Goal: Task Accomplishment & Management: Complete application form

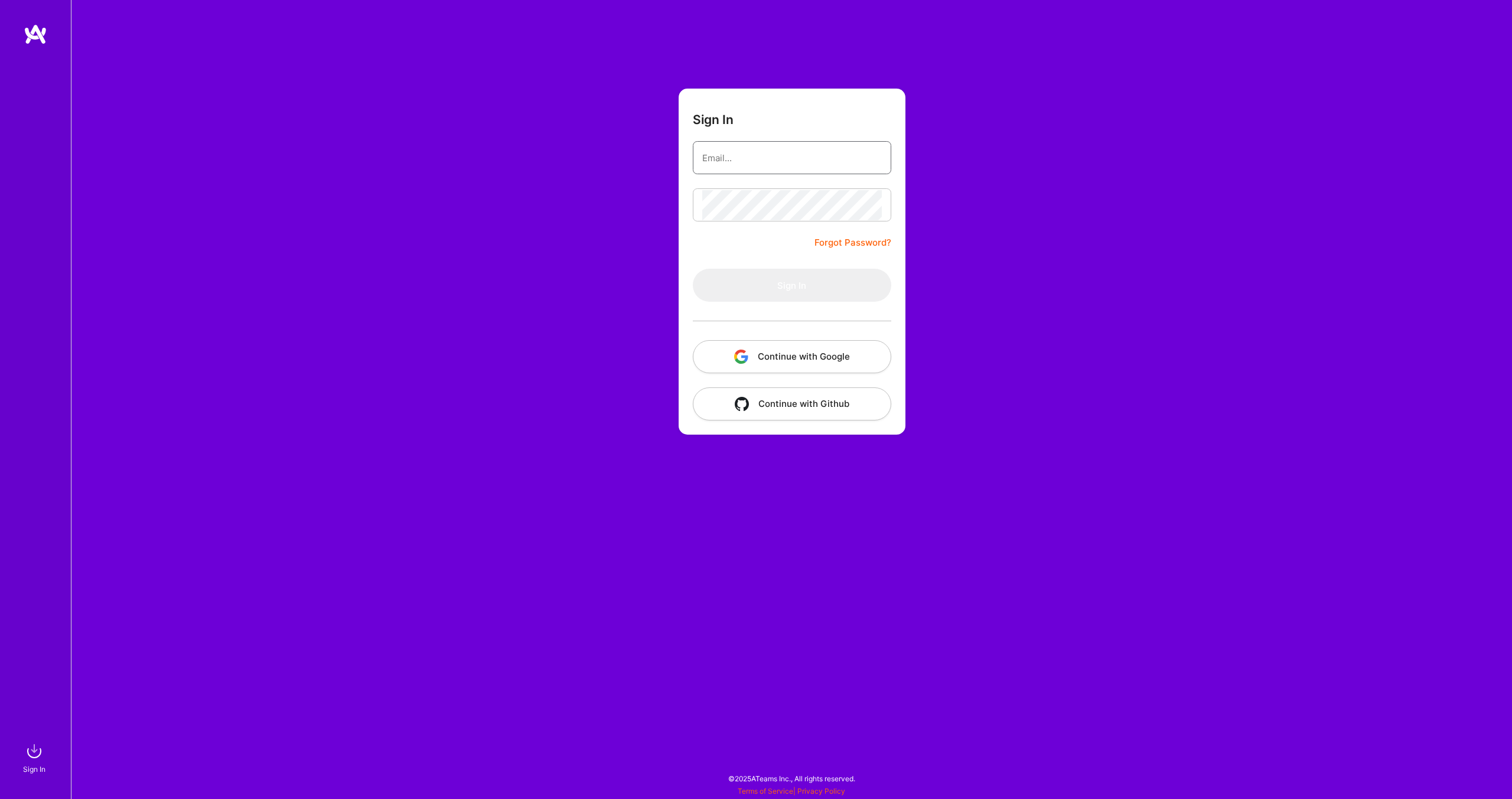
type input "[EMAIL_ADDRESS][DOMAIN_NAME]"
click at [725, 291] on button "Sign In" at bounding box center [792, 285] width 198 height 33
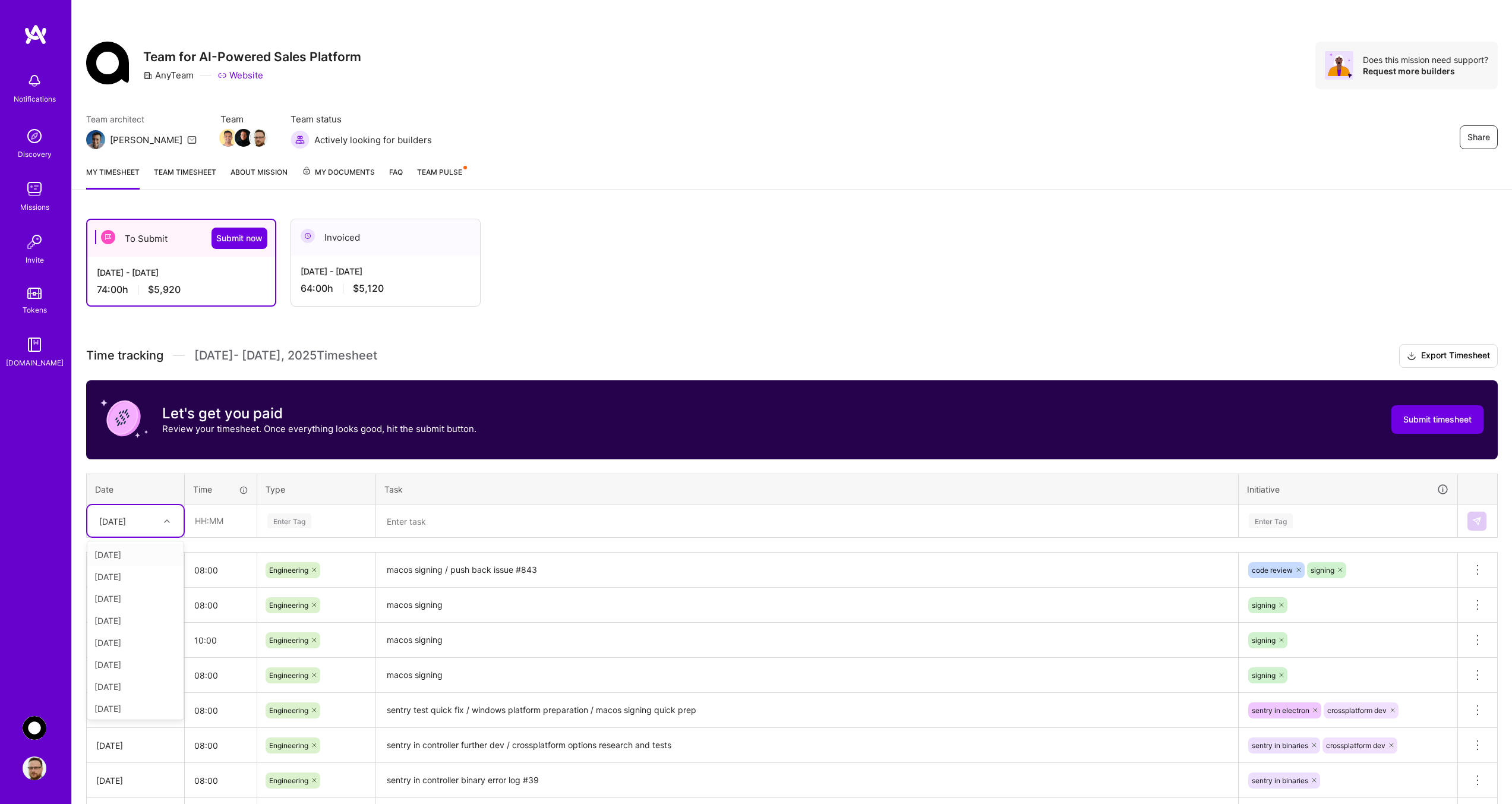
click at [162, 519] on div at bounding box center [168, 521] width 18 height 16
click at [118, 689] on div "[DATE]" at bounding box center [135, 686] width 96 height 22
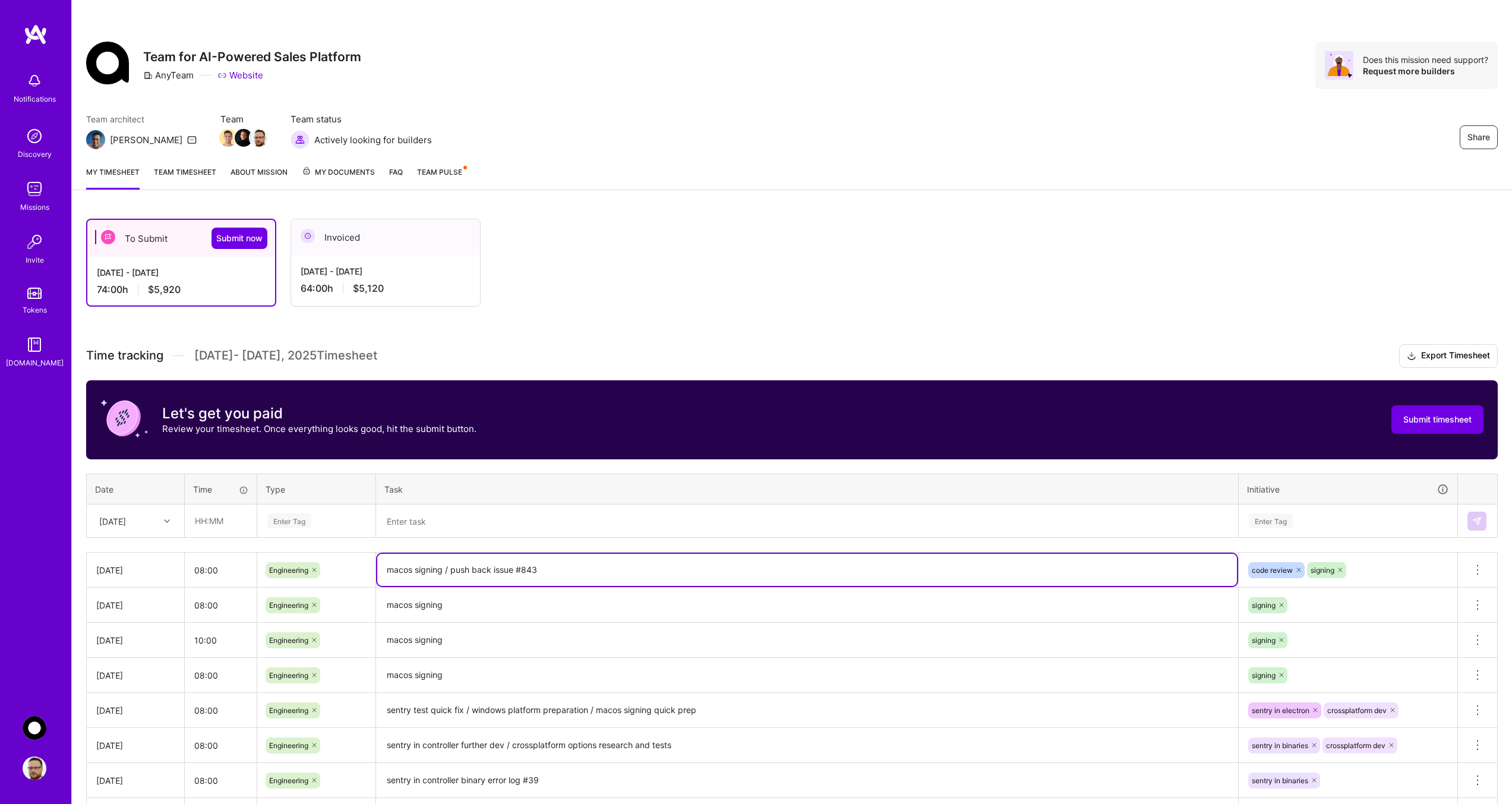
click at [549, 570] on textarea "macos signing / push back issue #843" at bounding box center [807, 570] width 860 height 32
drag, startPoint x: 445, startPoint y: 571, endPoint x: 381, endPoint y: 567, distance: 64.1
click at [381, 567] on textarea "macos signing / push back issue #843" at bounding box center [807, 570] width 860 height 32
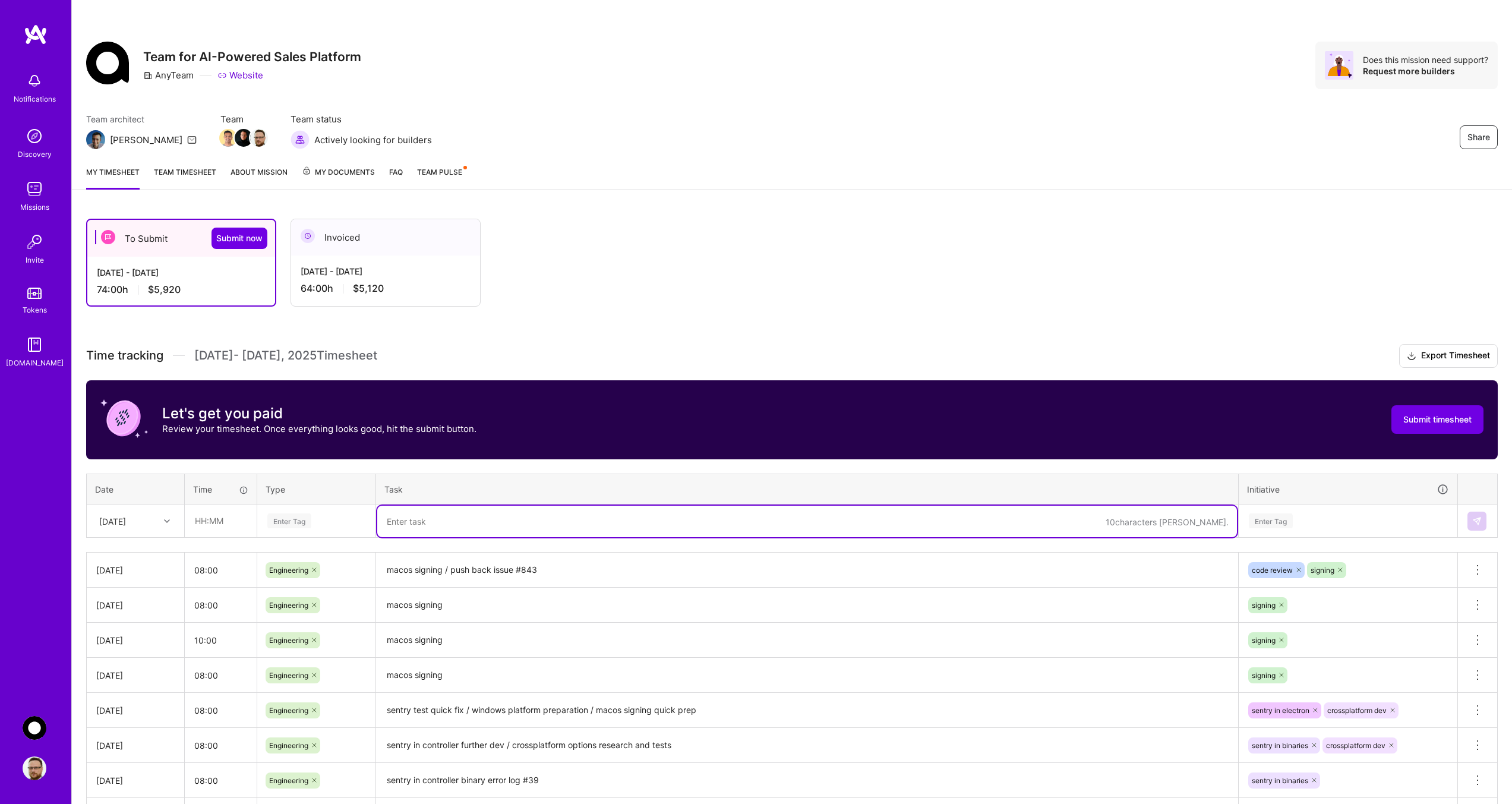
click at [434, 521] on textarea at bounding box center [807, 521] width 860 height 31
paste textarea "macos signing"
type textarea "macos signing"
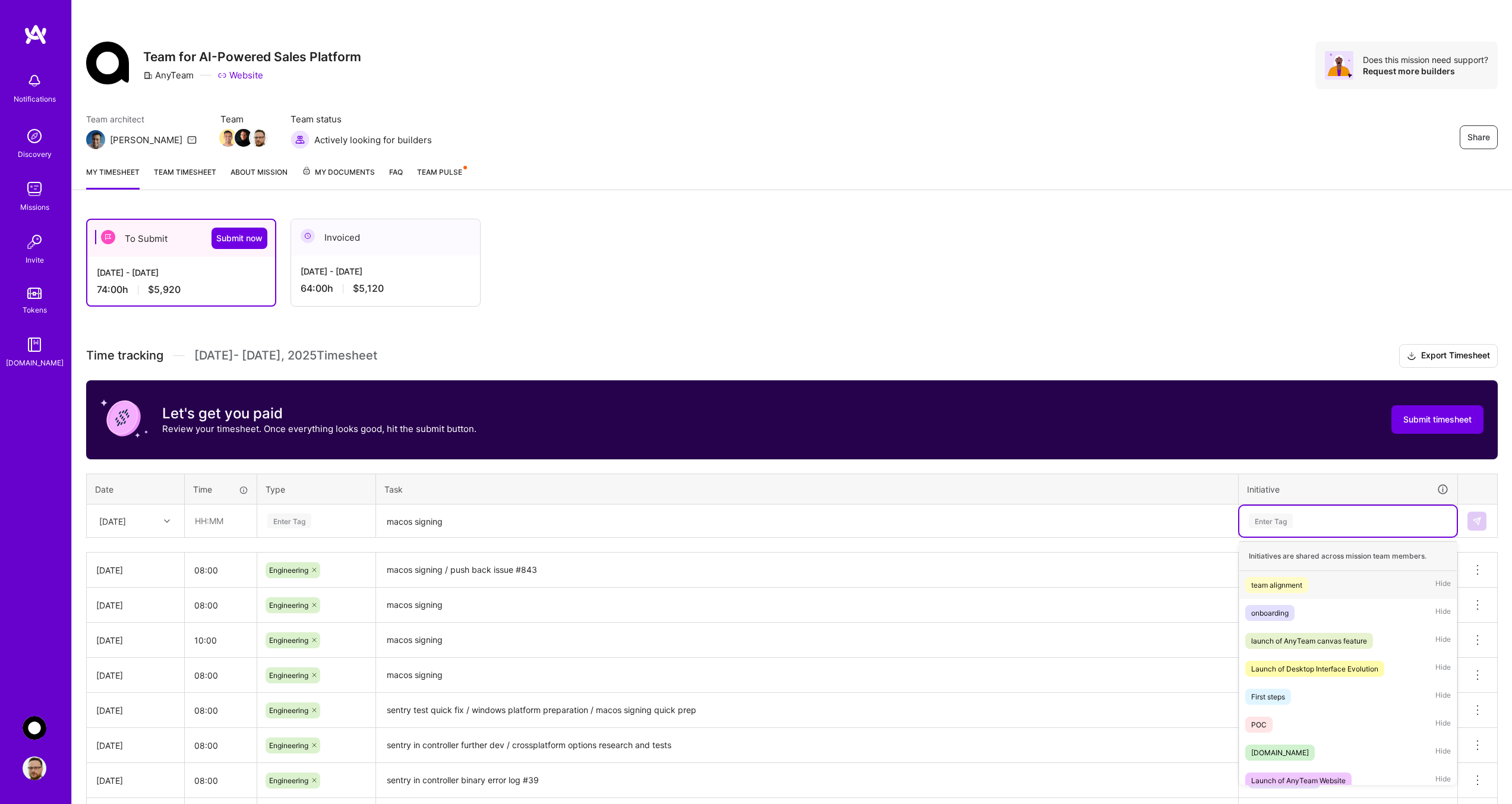
click at [1296, 519] on div "Enter Tag" at bounding box center [1348, 521] width 201 height 15
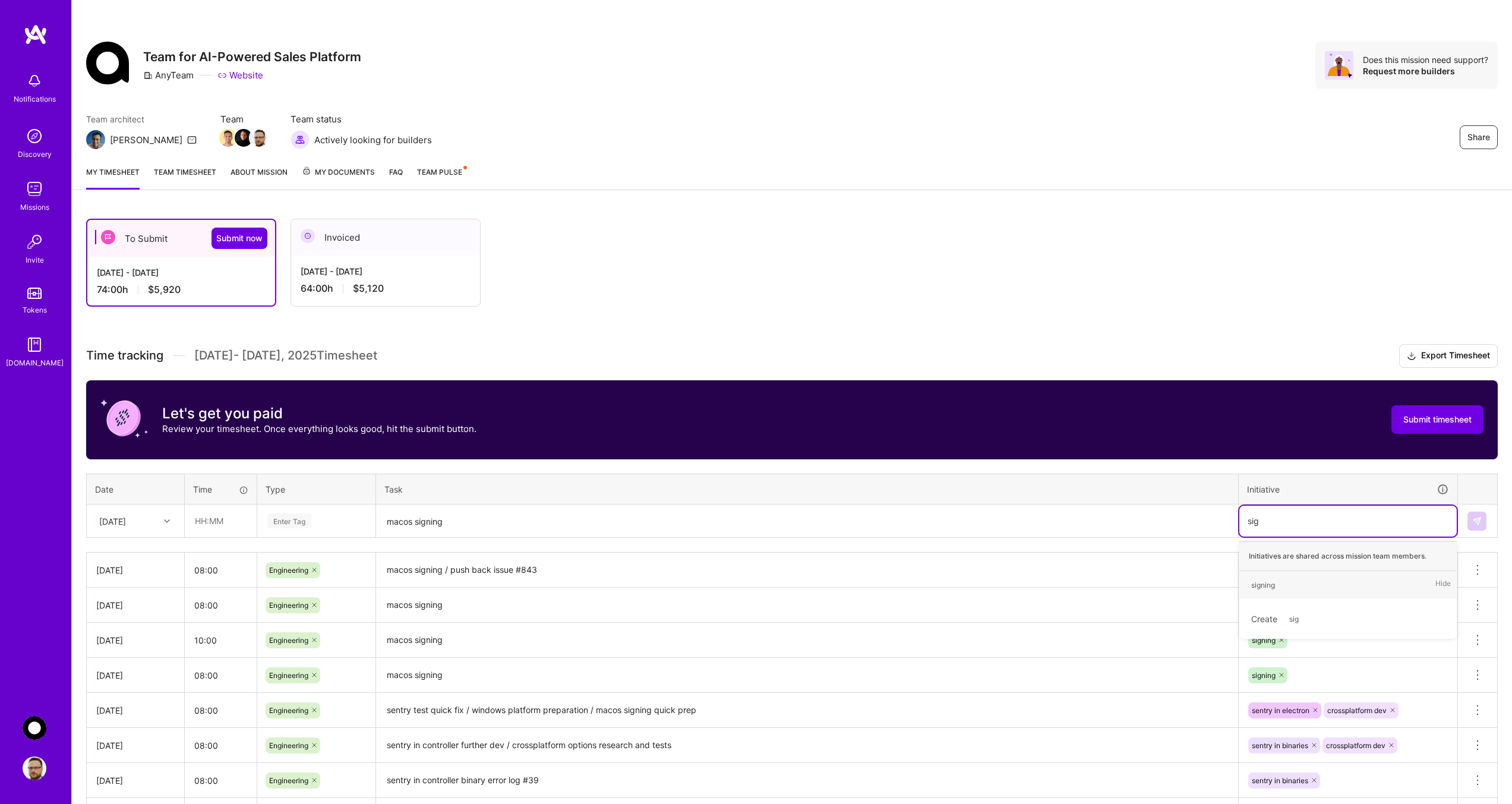
type input "sign"
click at [1258, 591] on span "signing" at bounding box center [1263, 584] width 36 height 16
click at [215, 515] on input "text" at bounding box center [220, 521] width 71 height 31
type input "08:00"
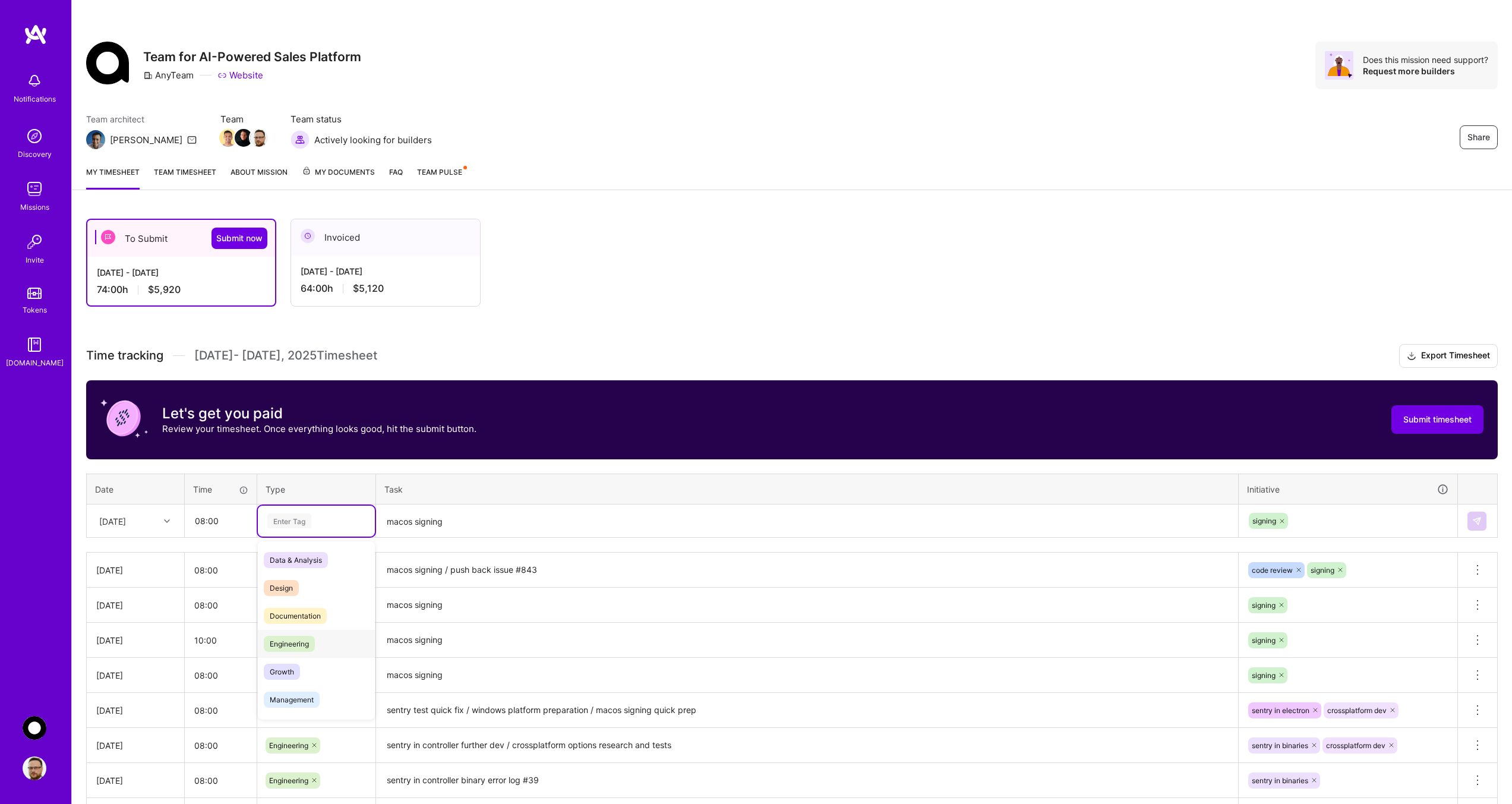
click at [282, 644] on span "Engineering" at bounding box center [289, 643] width 51 height 16
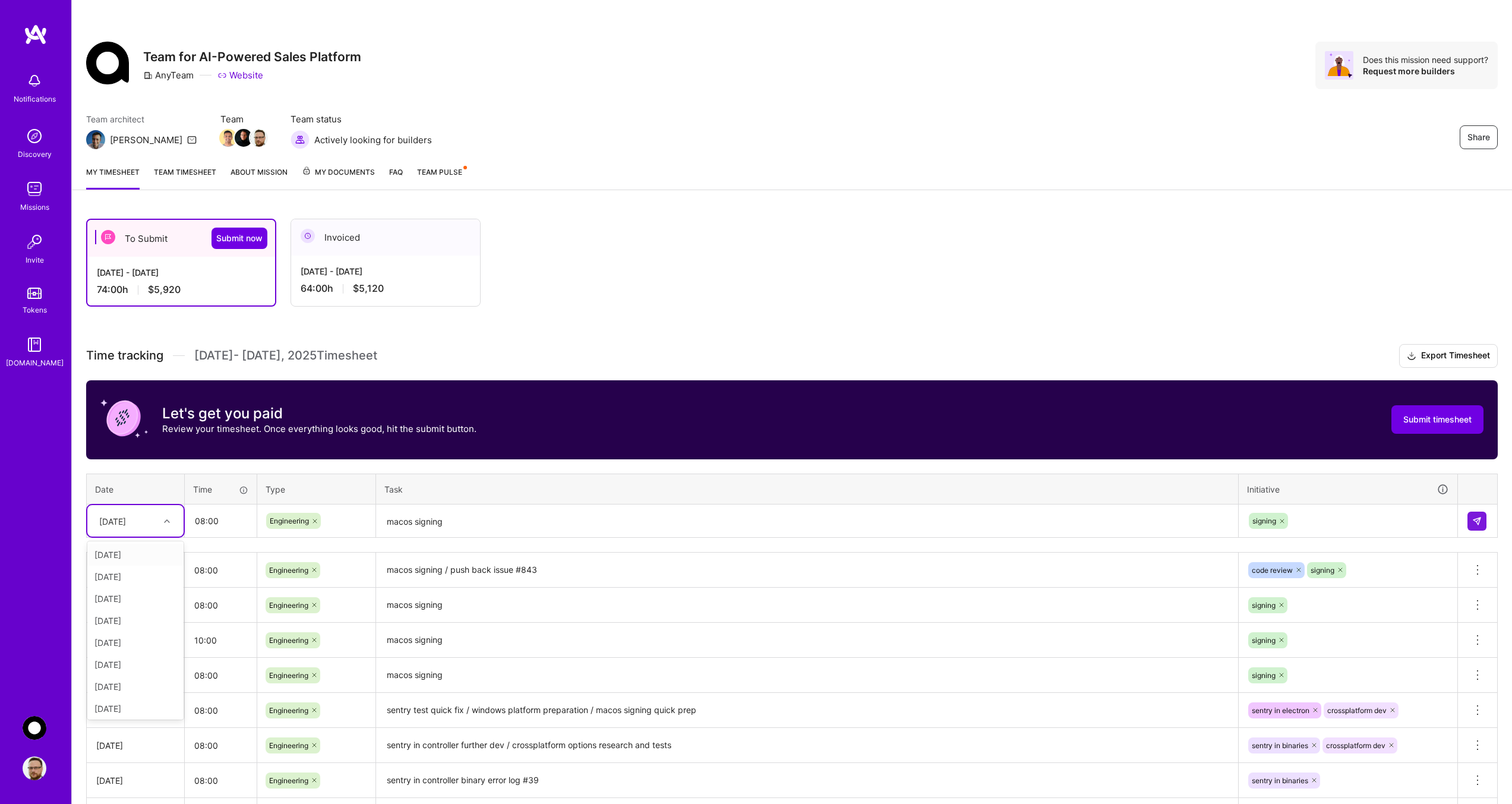
click at [163, 517] on div at bounding box center [168, 521] width 18 height 16
click at [127, 683] on div "[DATE]" at bounding box center [135, 685] width 96 height 22
click at [1469, 515] on button at bounding box center [1477, 521] width 19 height 19
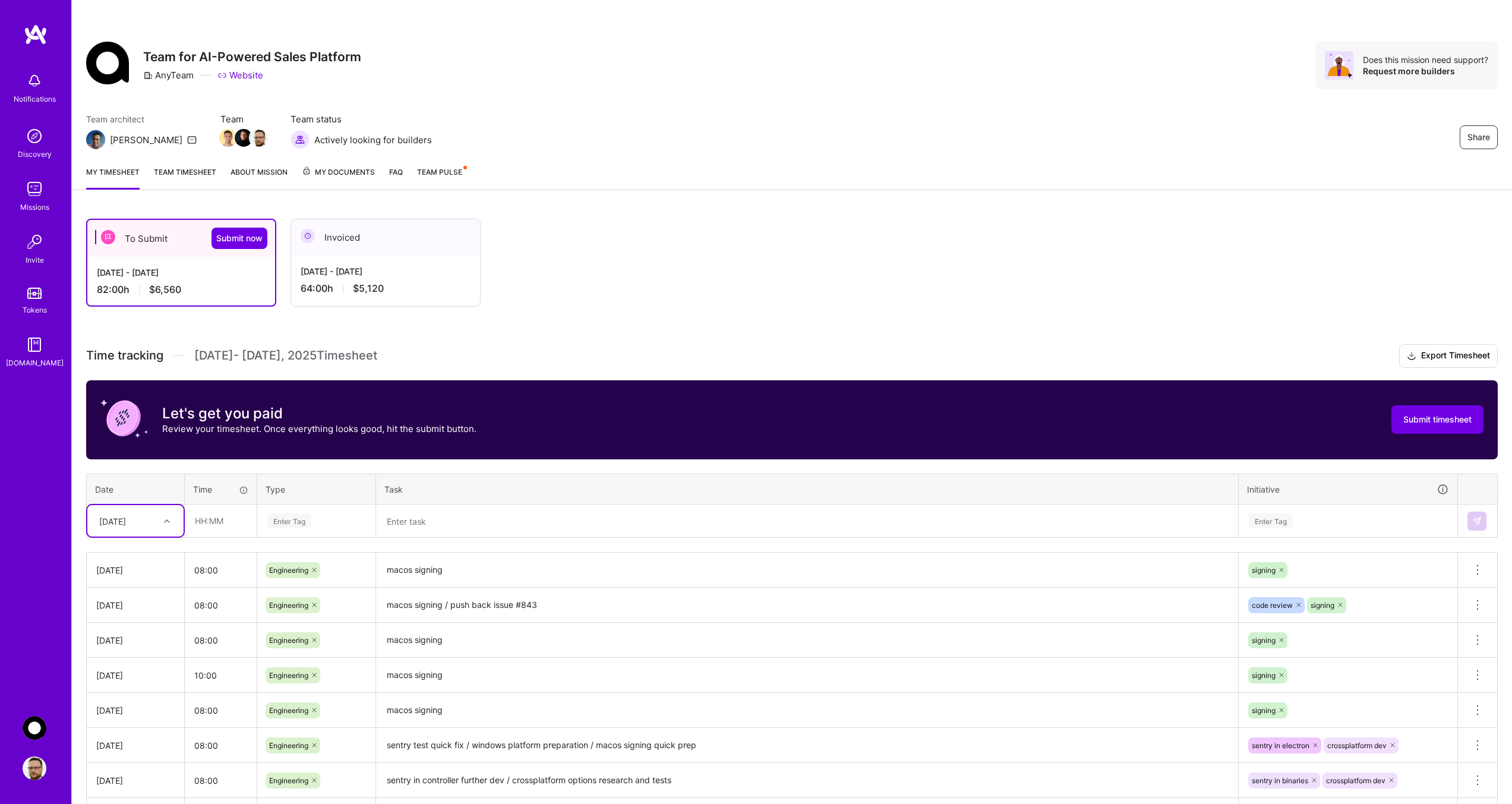
click at [171, 515] on div at bounding box center [168, 521] width 18 height 16
click at [120, 552] on div "[DATE]" at bounding box center [135, 555] width 96 height 22
click at [151, 521] on div "[DATE]" at bounding box center [127, 520] width 66 height 19
click at [130, 702] on div "[DATE]" at bounding box center [135, 707] width 96 height 22
click at [220, 521] on input "text" at bounding box center [220, 521] width 71 height 31
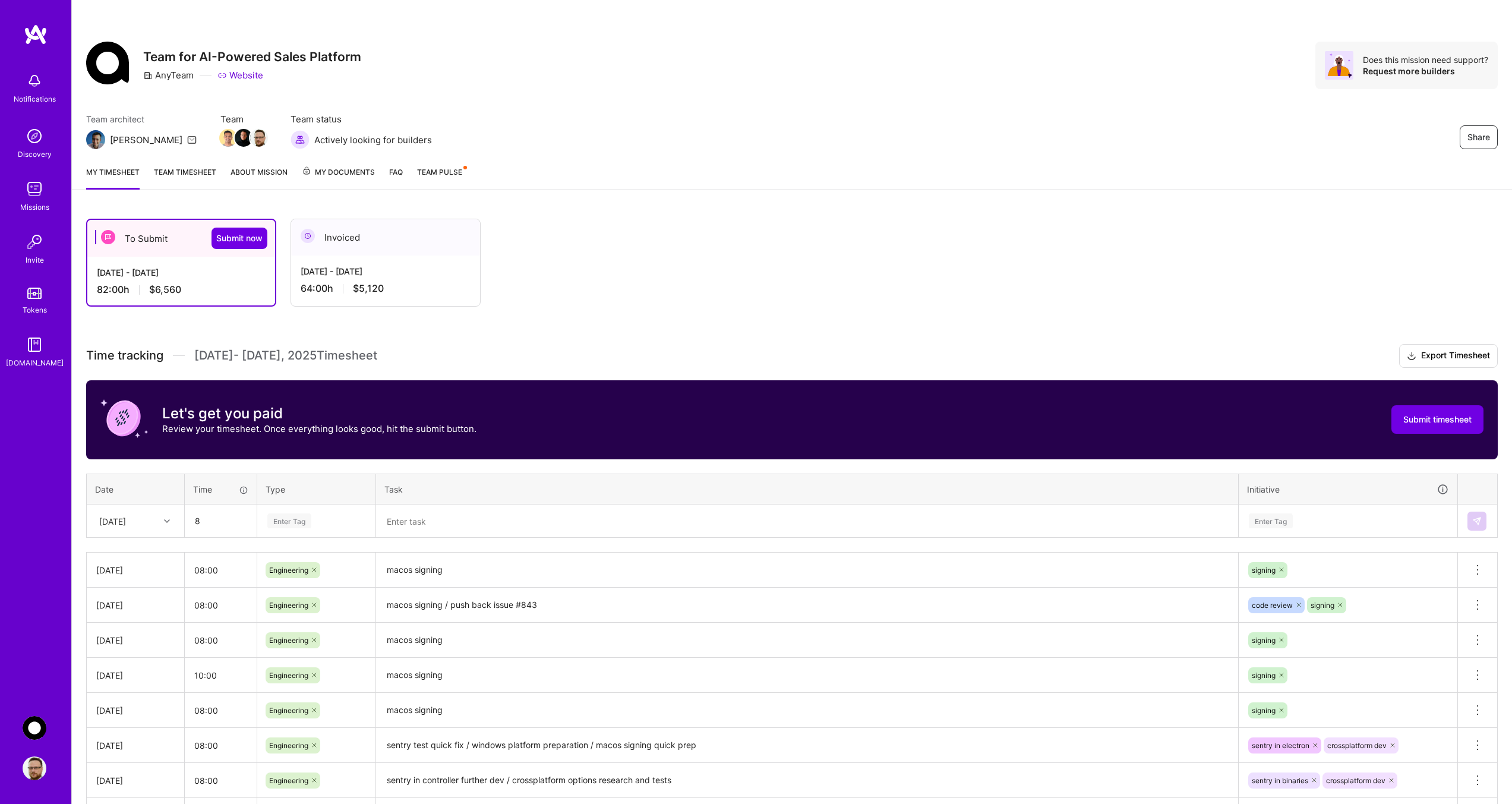
type input "08:00"
click at [295, 511] on div "Enter Tag" at bounding box center [316, 521] width 117 height 31
click at [291, 643] on span "Engineering" at bounding box center [289, 643] width 51 height 16
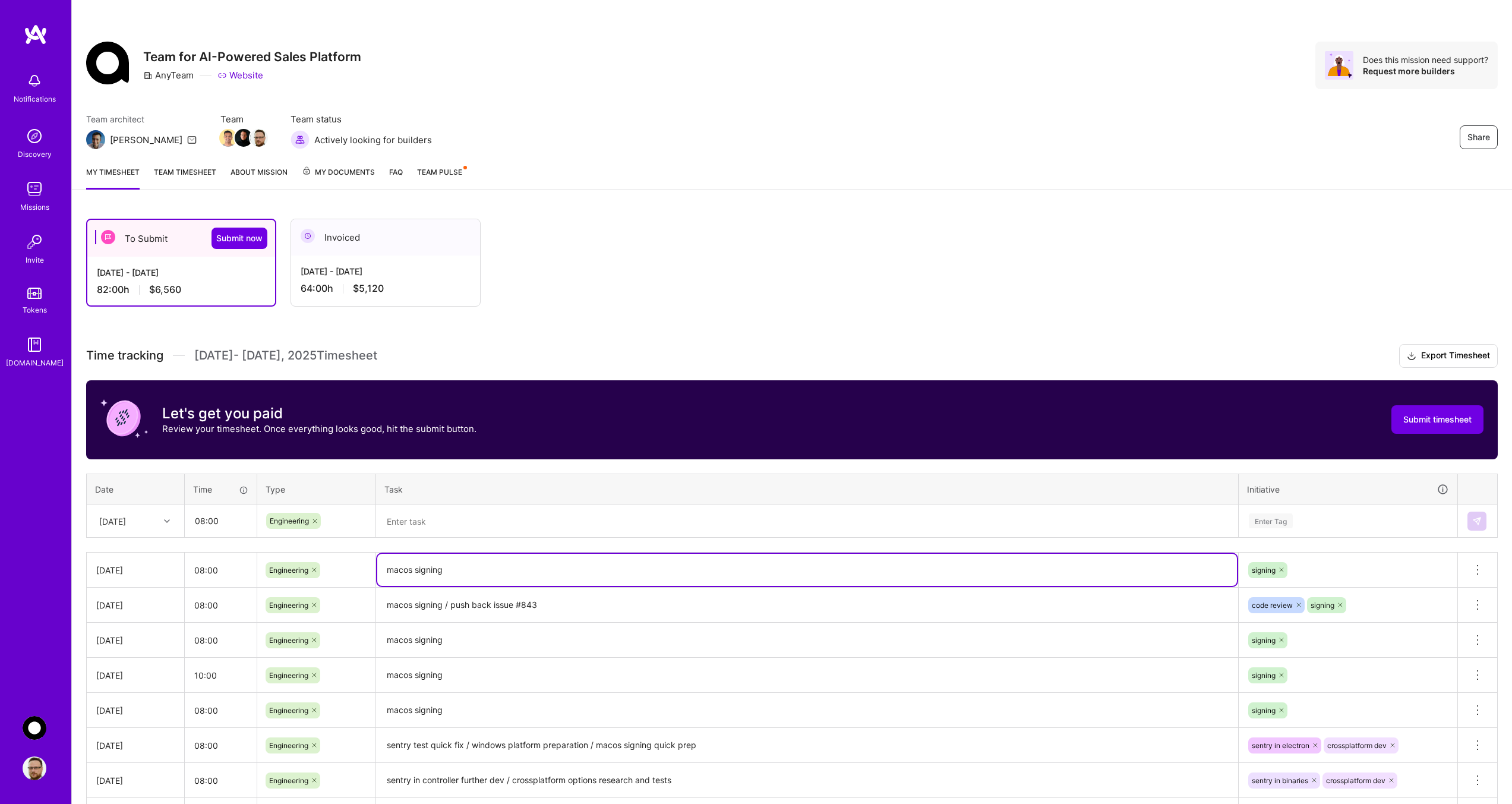
drag, startPoint x: 469, startPoint y: 572, endPoint x: 377, endPoint y: 570, distance: 92.0
click at [377, 570] on td "macos signing" at bounding box center [807, 571] width 863 height 35
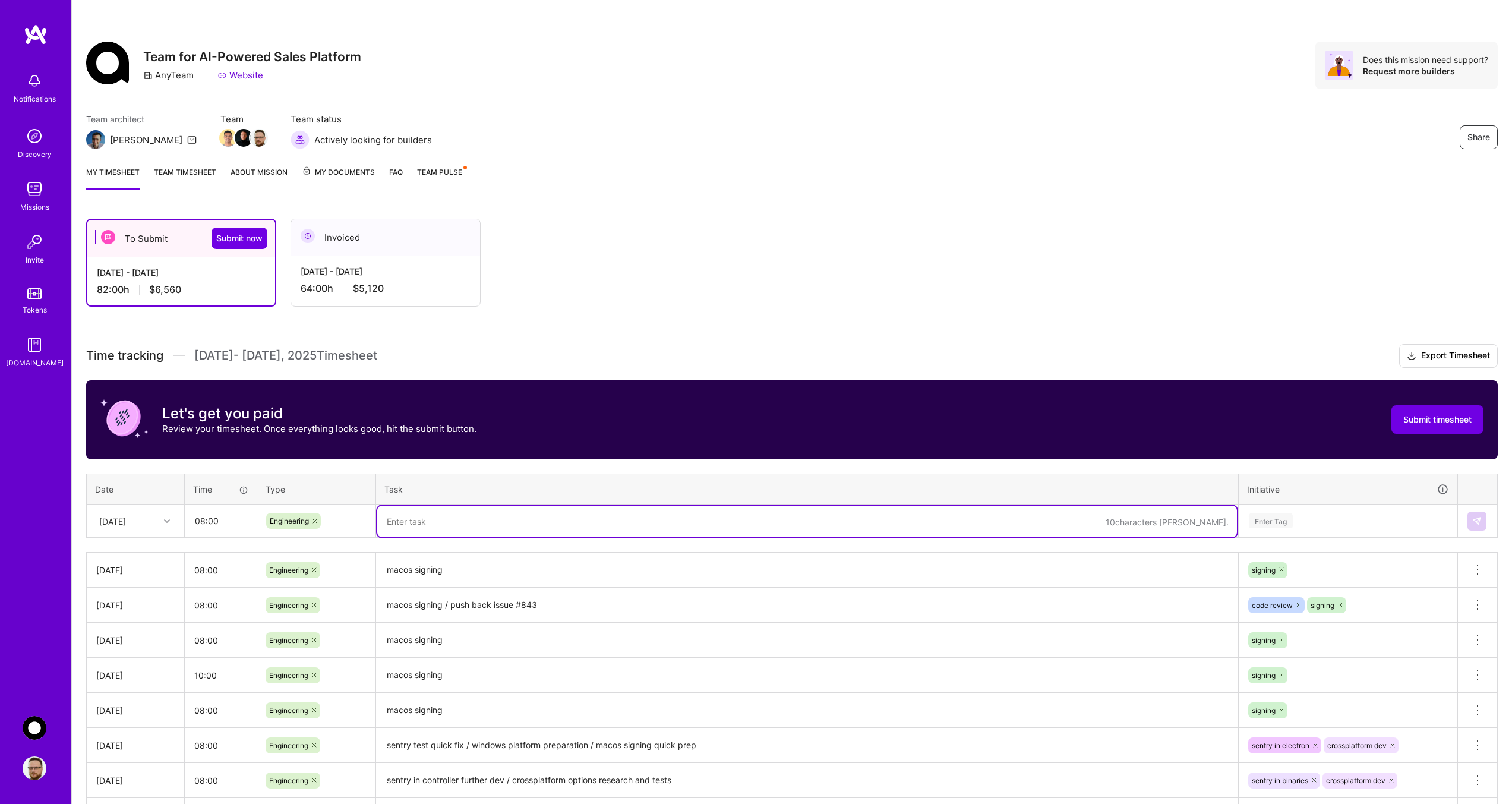
click at [407, 529] on textarea at bounding box center [807, 521] width 860 height 31
paste textarea "macos signing"
type textarea "macos signing"
click at [1274, 515] on div "Enter Tag" at bounding box center [1271, 521] width 44 height 18
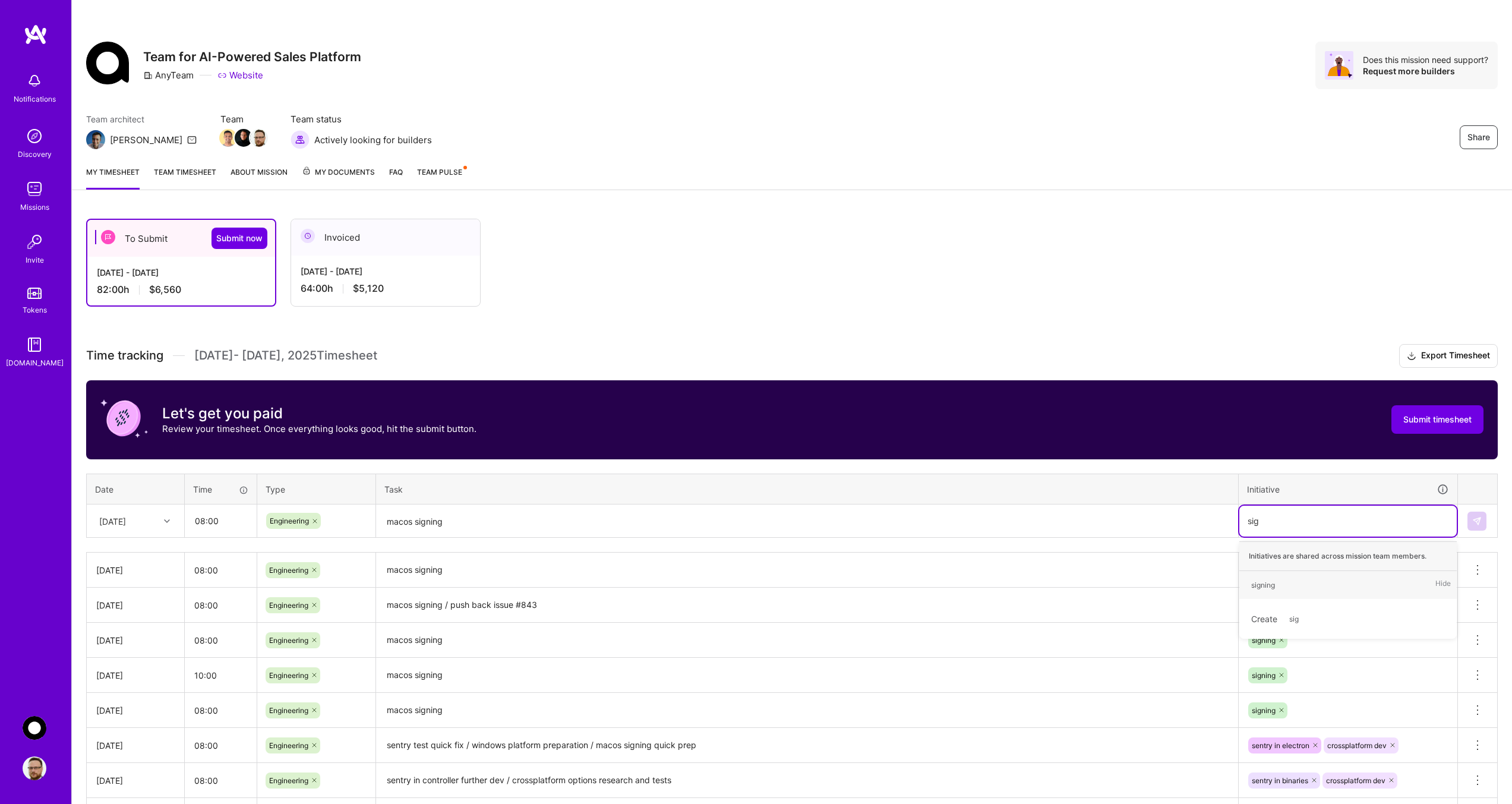
type input "sign"
click at [1267, 585] on div "signing" at bounding box center [1263, 585] width 24 height 13
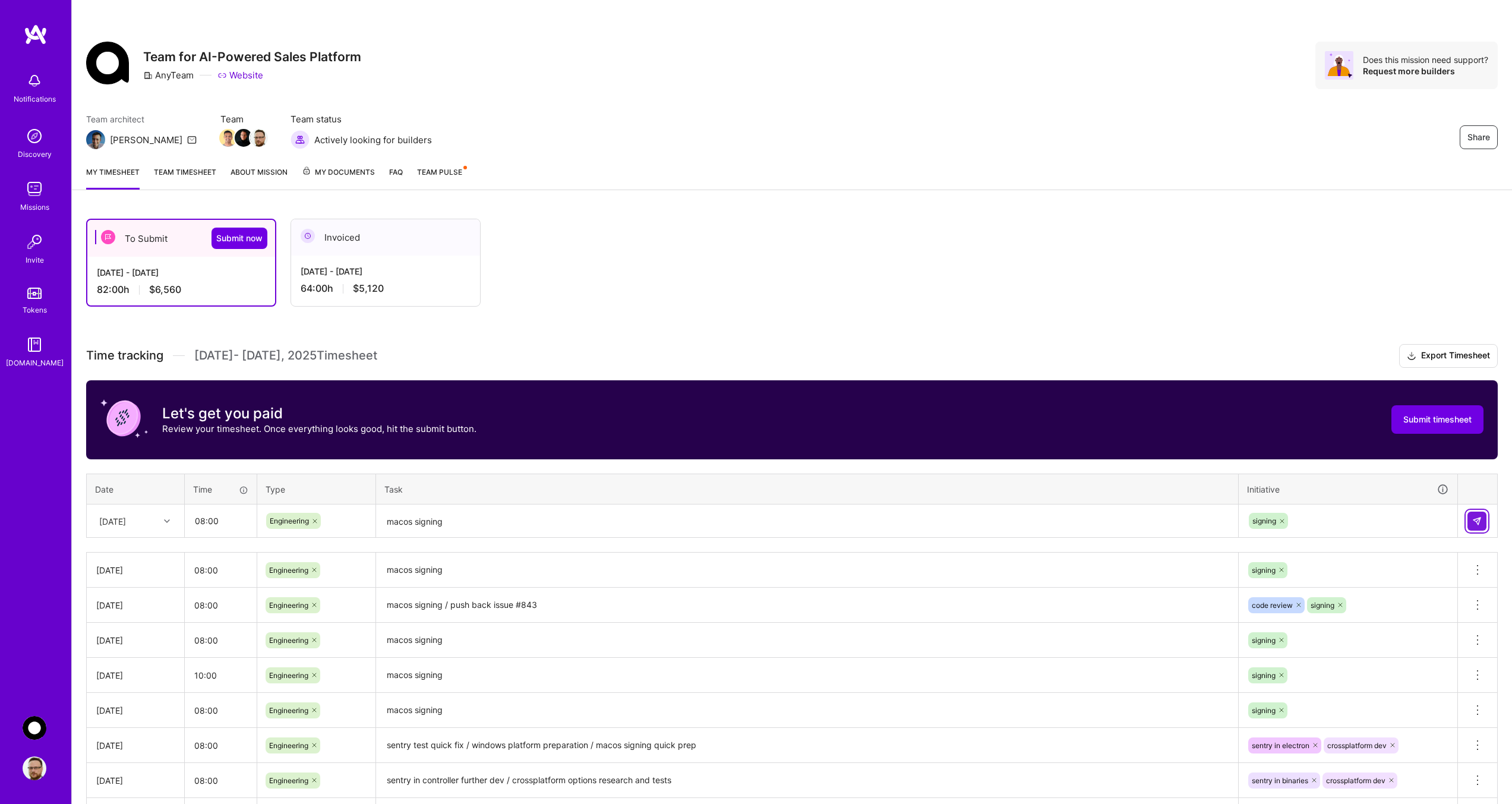
click at [1474, 519] on img at bounding box center [1477, 521] width 9 height 9
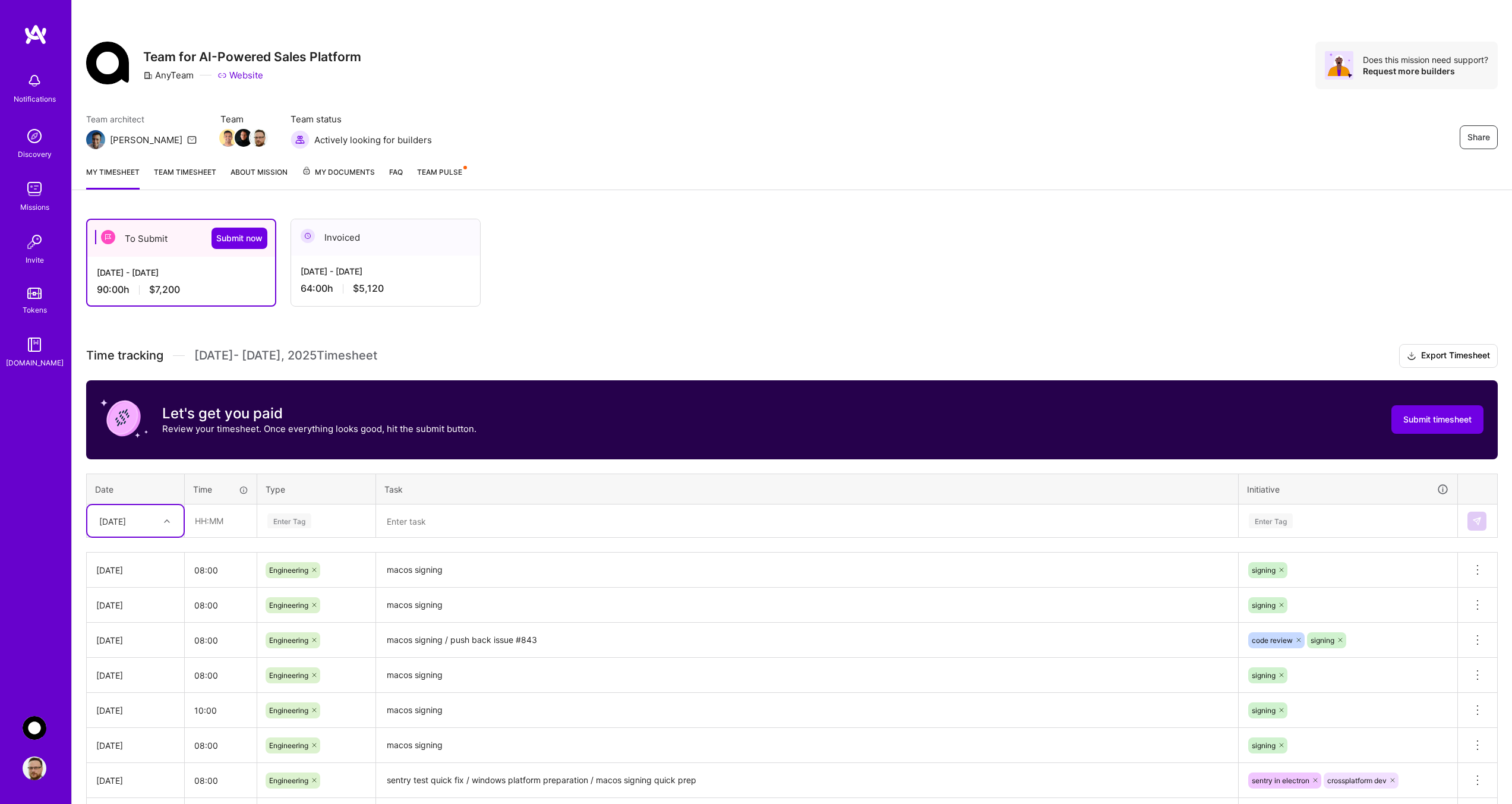
scroll to position [225, 0]
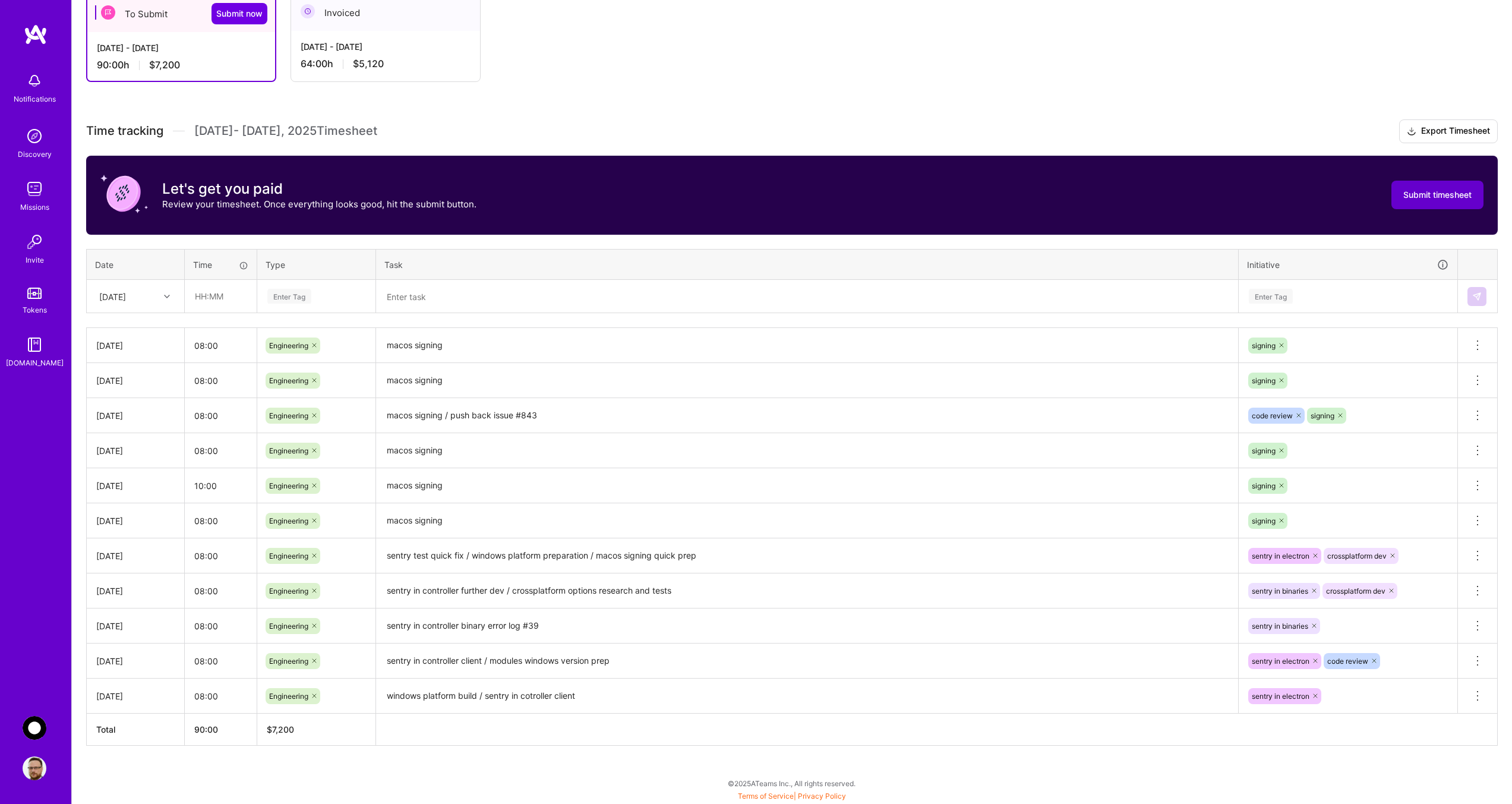
click at [1421, 195] on span "Submit timesheet" at bounding box center [1438, 195] width 68 height 12
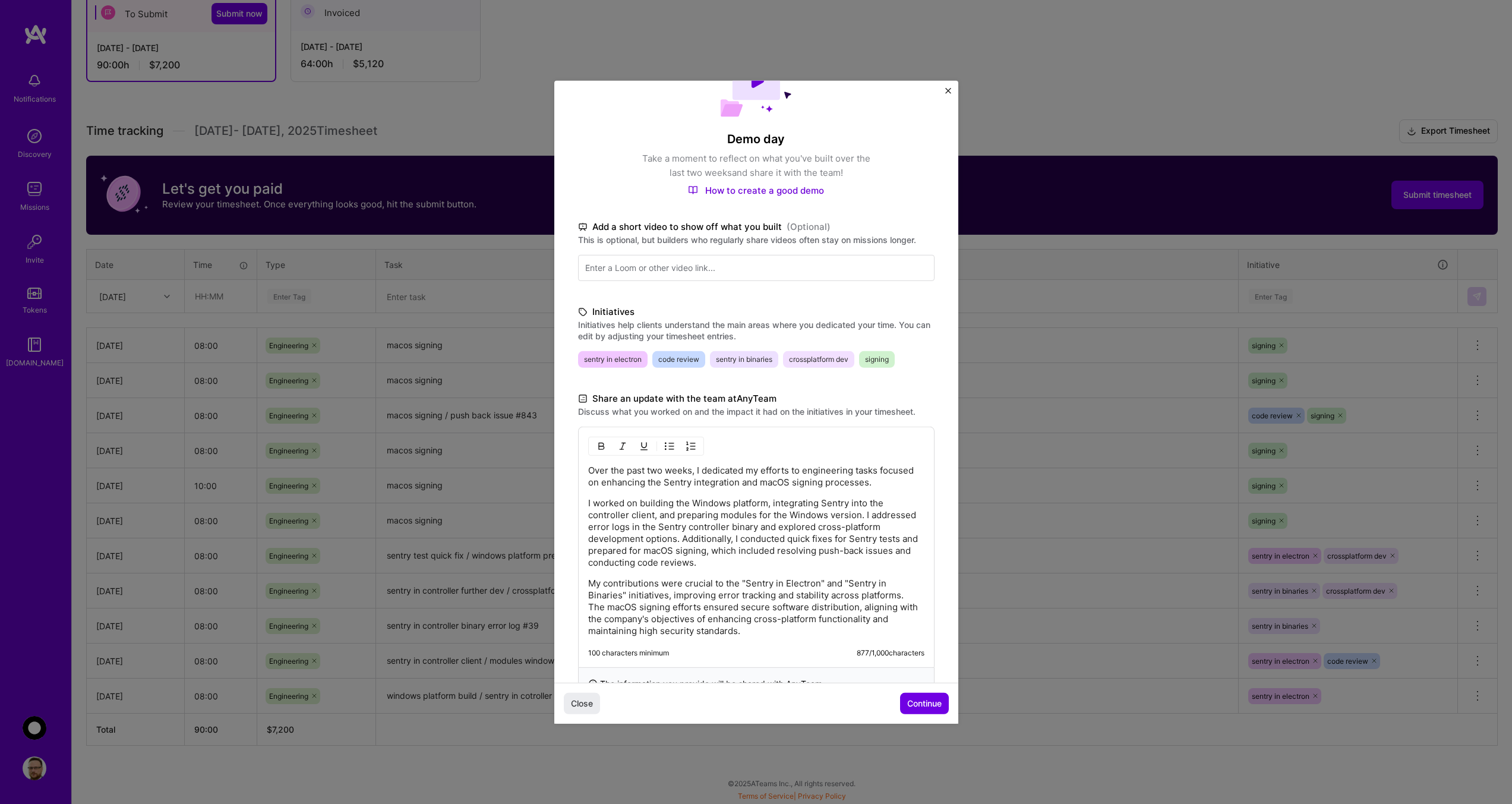
scroll to position [101, 0]
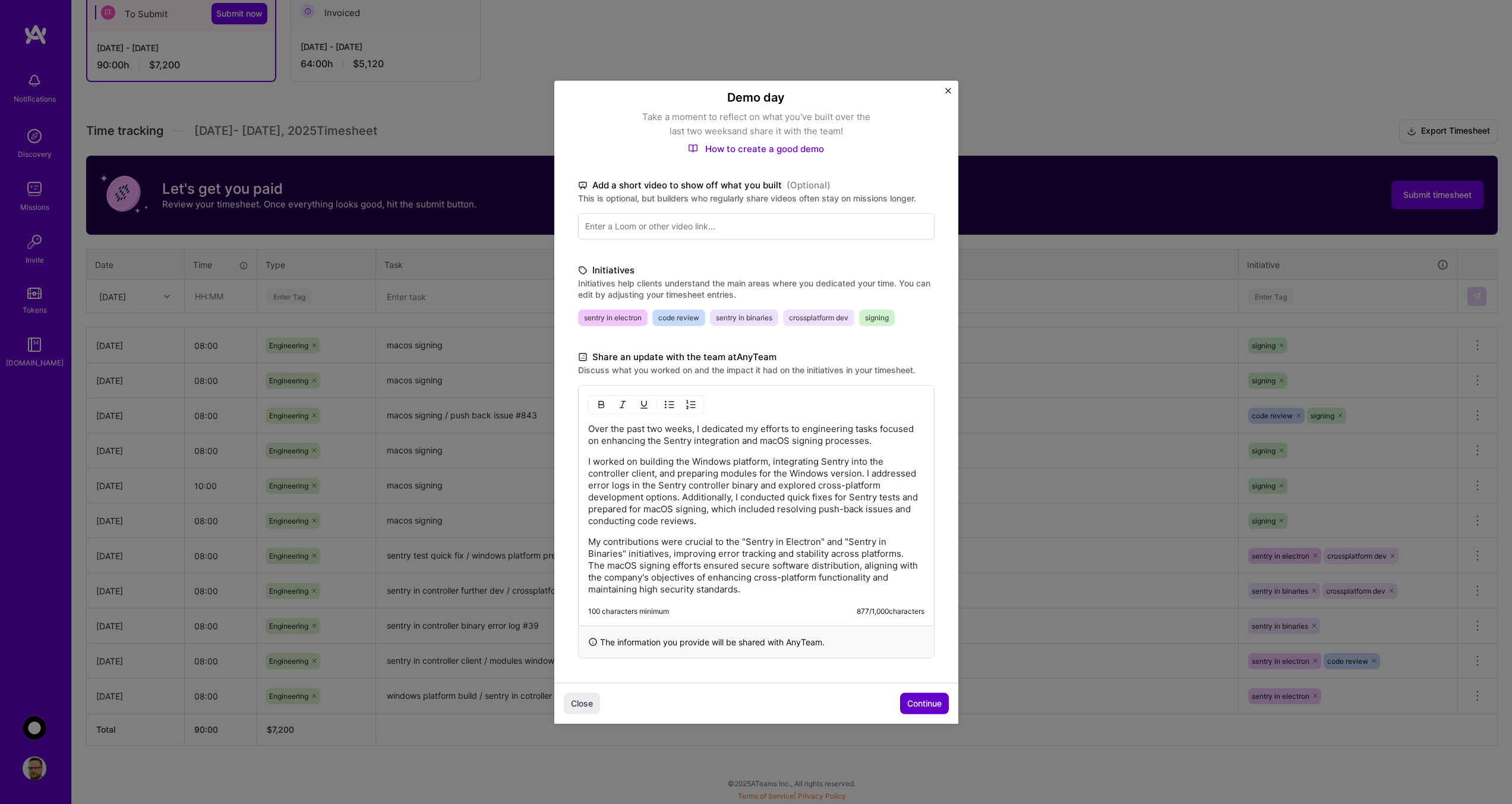
click at [920, 705] on span "Continue" at bounding box center [925, 703] width 35 height 12
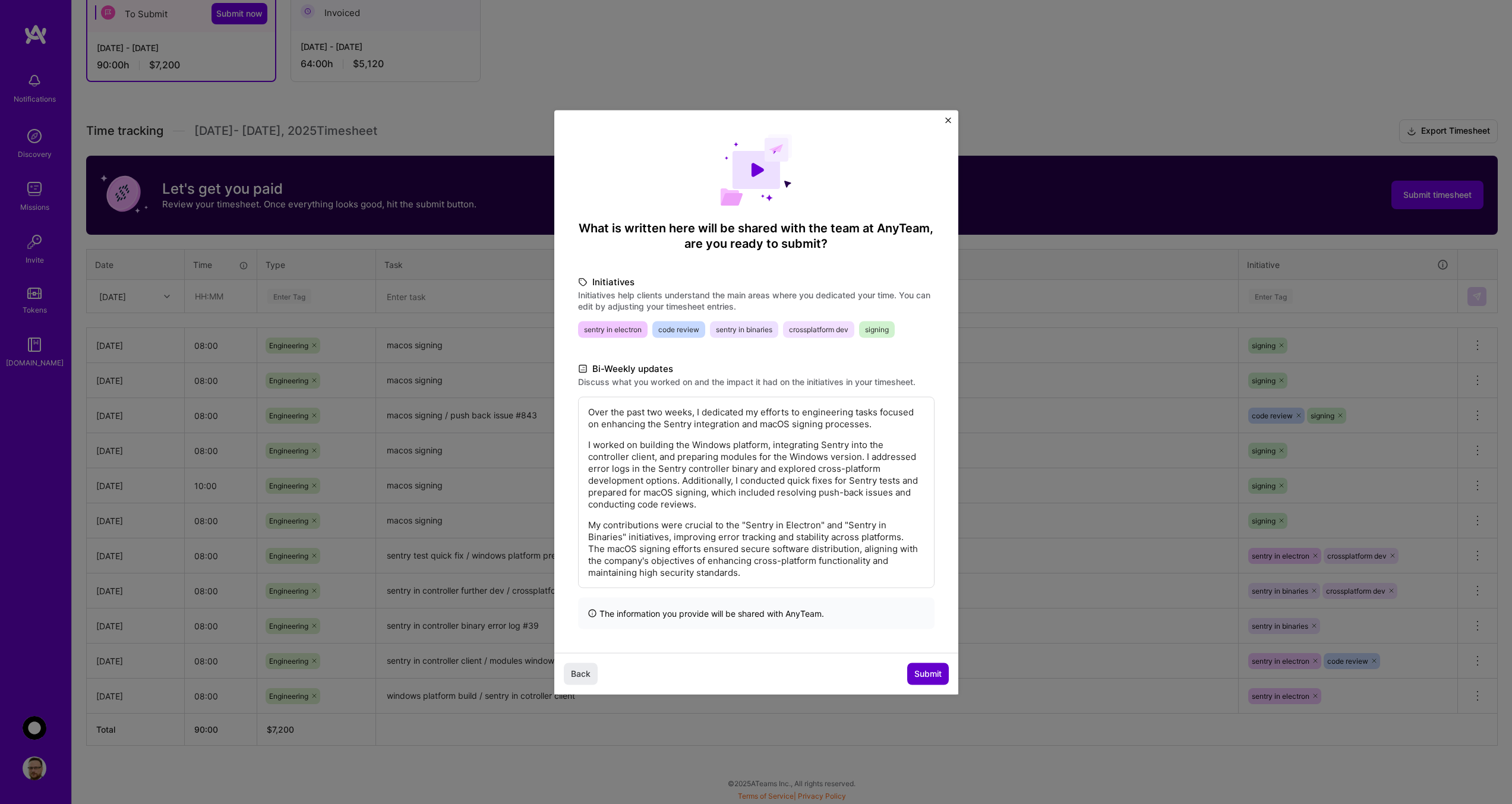
click at [918, 672] on span "Submit" at bounding box center [928, 674] width 28 height 12
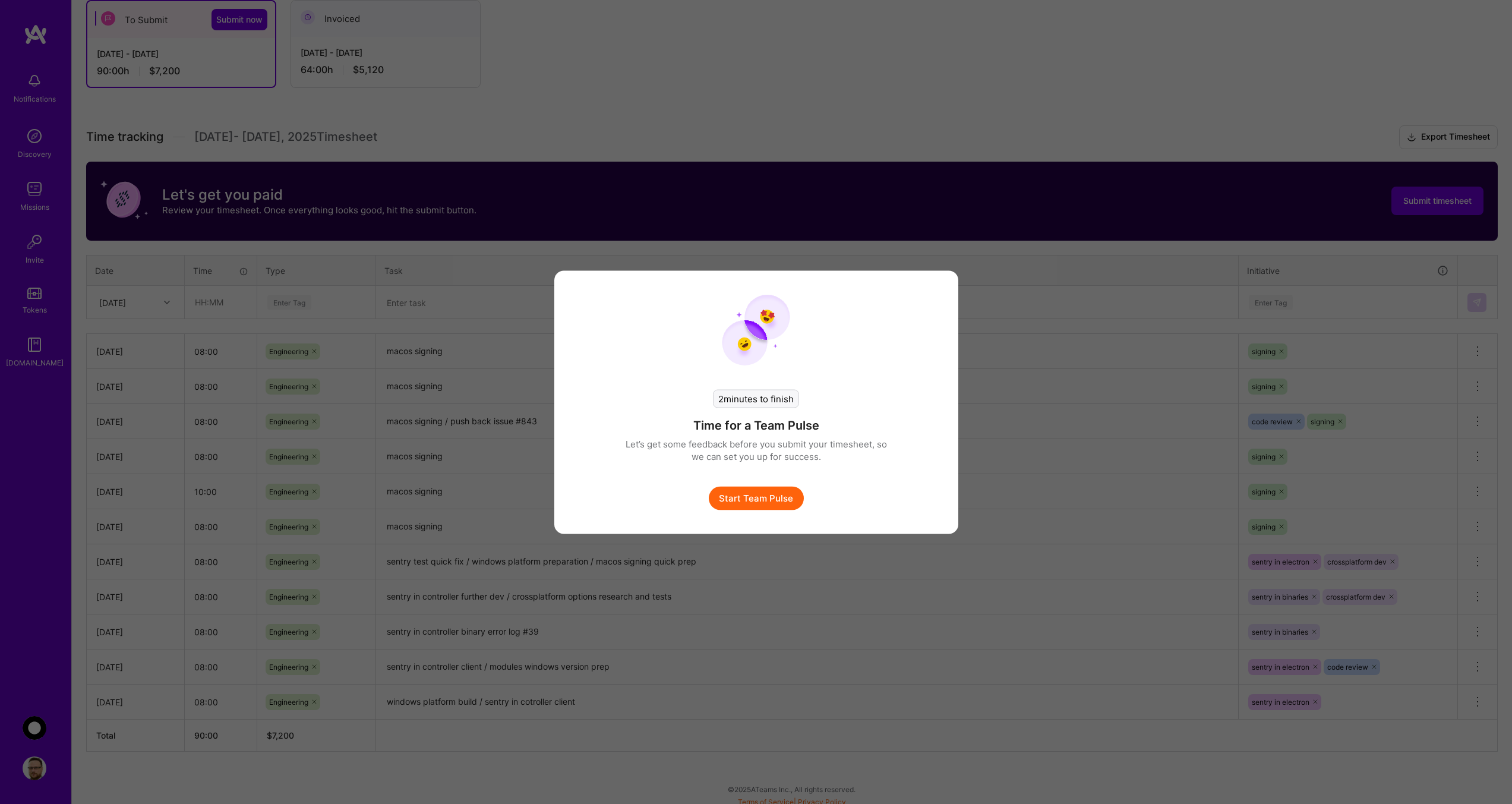
scroll to position [219, 0]
click at [780, 498] on button "Start Team Pulse" at bounding box center [760, 498] width 95 height 24
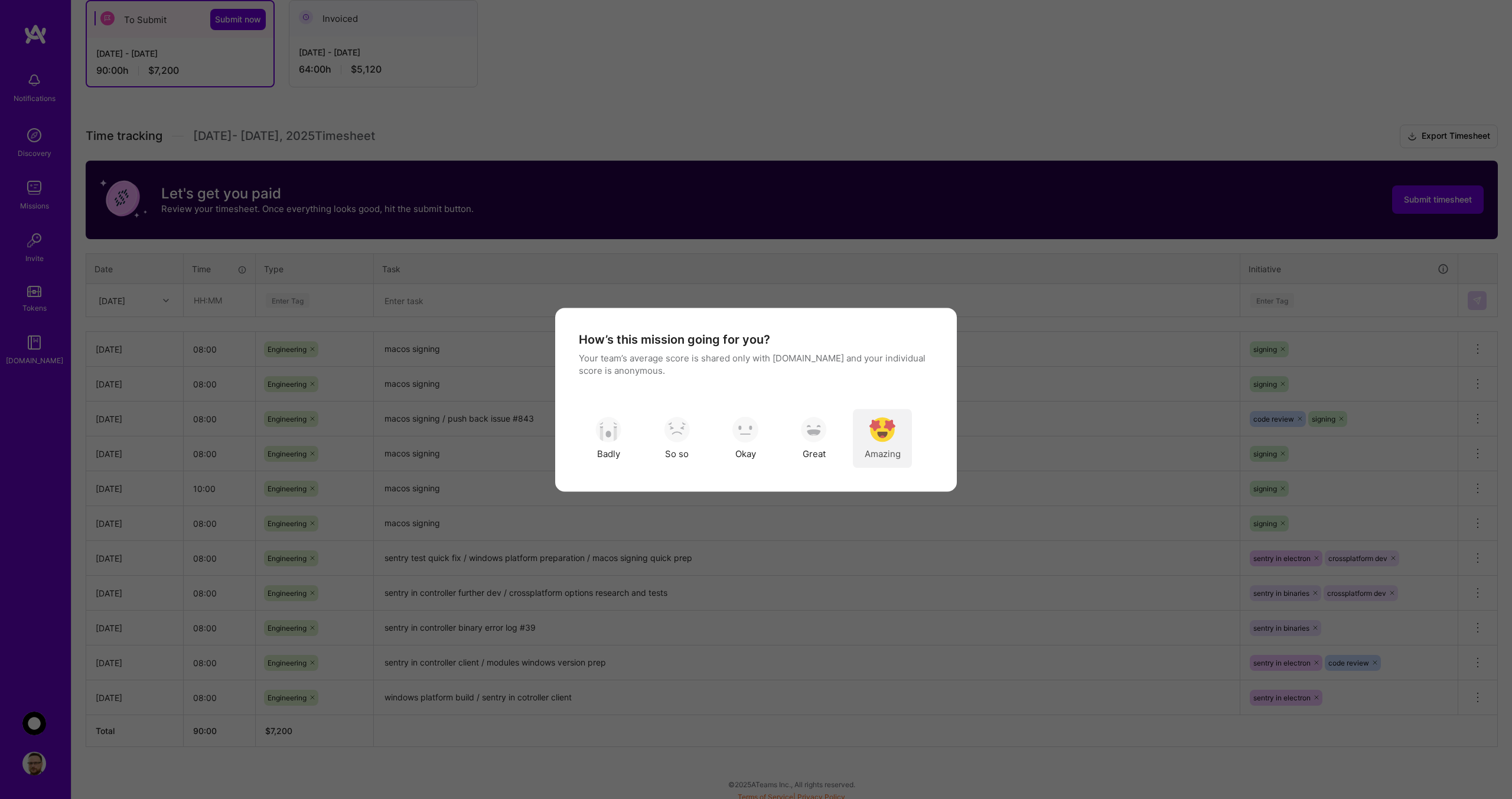
click at [880, 430] on img "modal" at bounding box center [882, 430] width 26 height 26
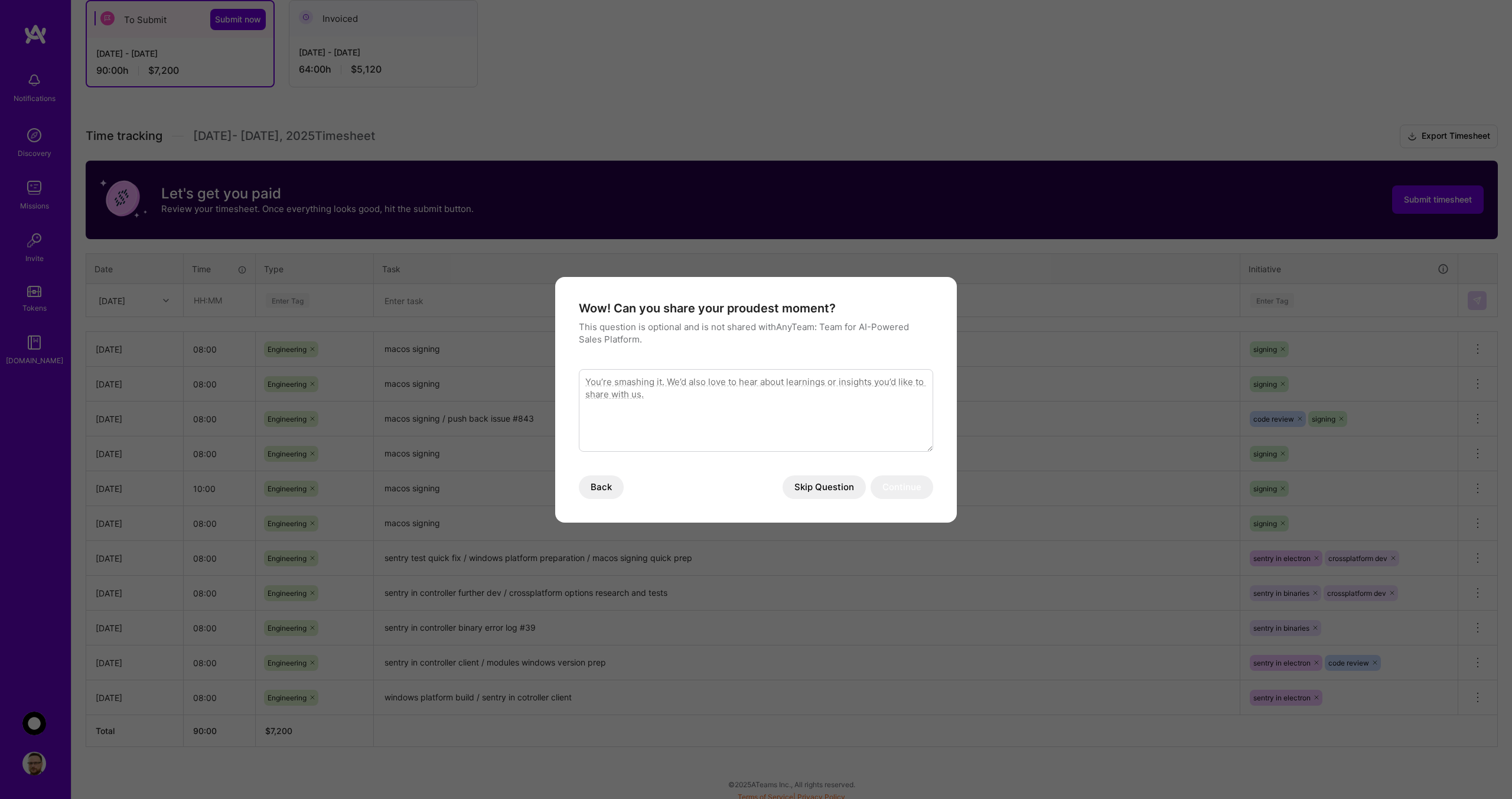
click at [835, 489] on button "Skip Question" at bounding box center [824, 488] width 83 height 24
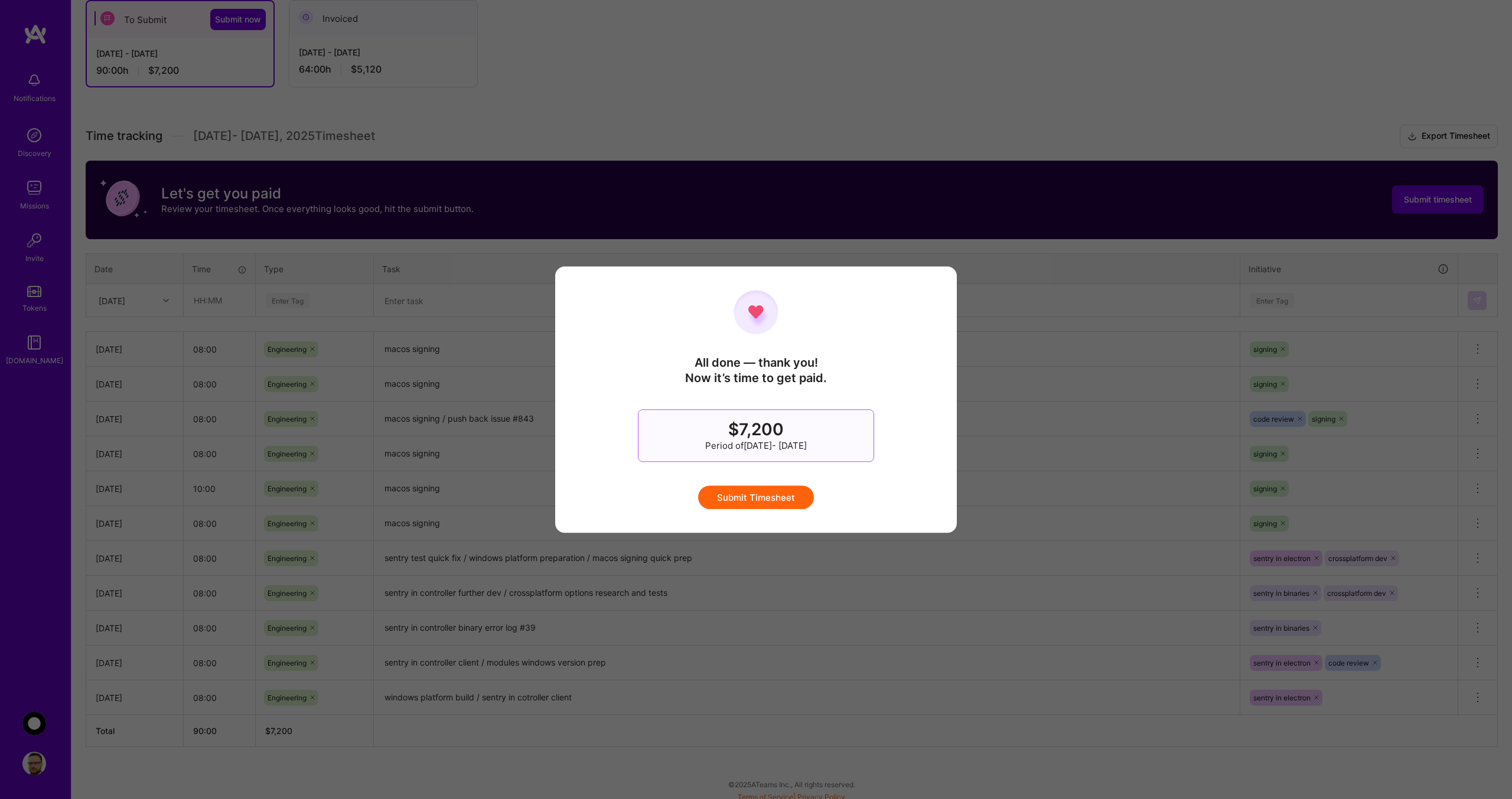
click at [743, 493] on button "Submit Timesheet" at bounding box center [756, 498] width 116 height 24
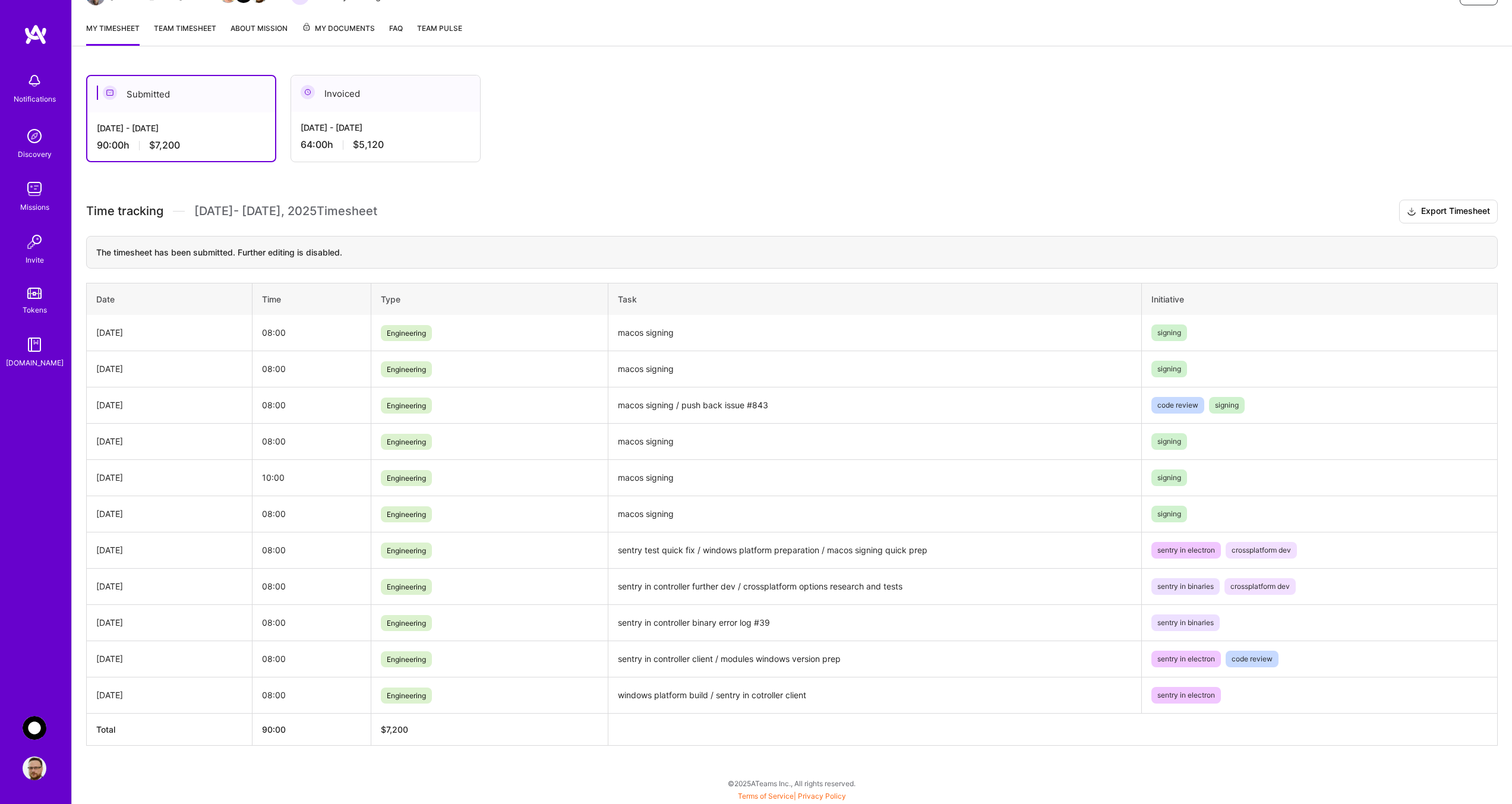
scroll to position [0, 0]
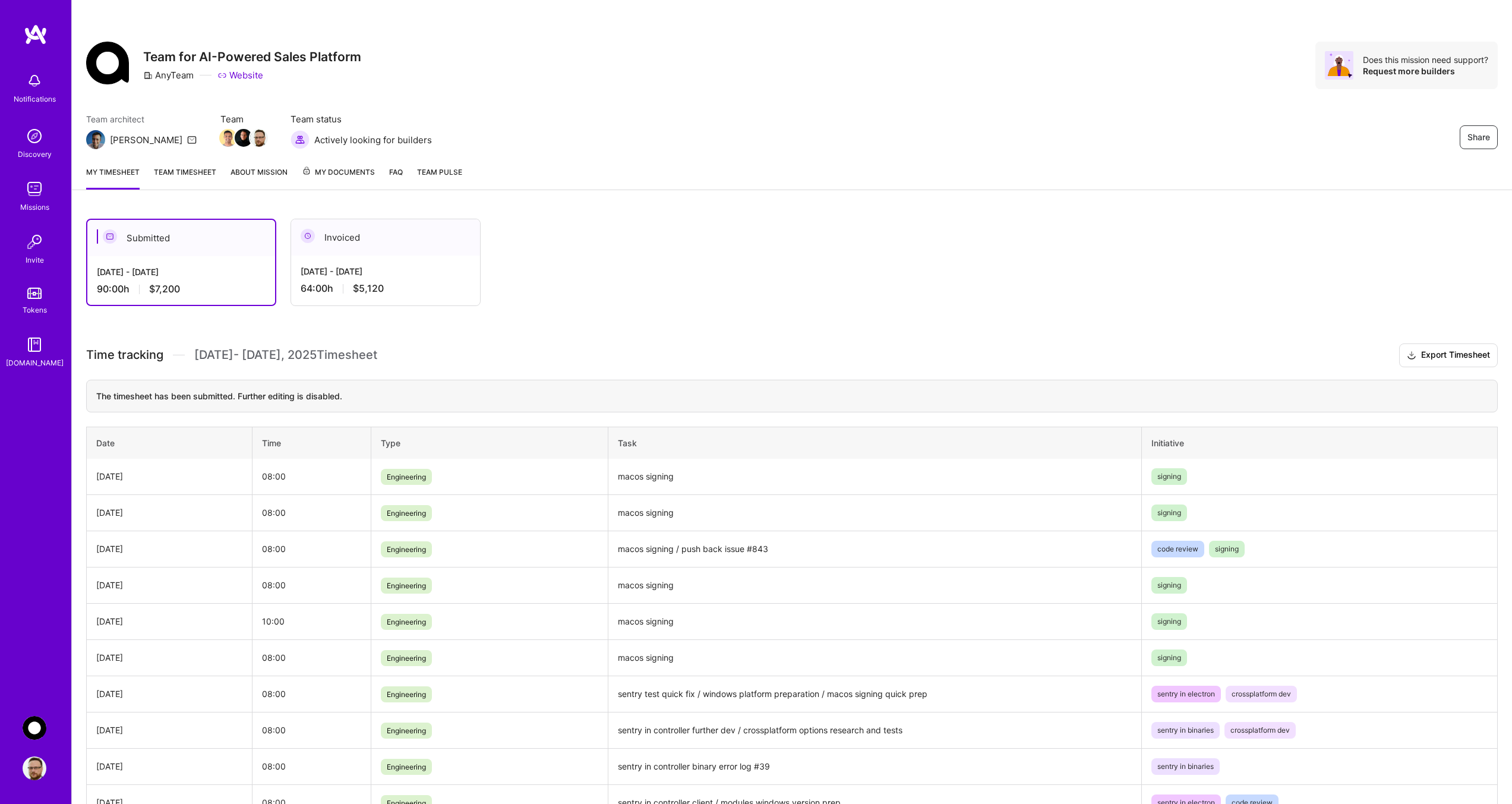
click at [337, 238] on div "Invoiced" at bounding box center [386, 237] width 189 height 36
